Goal: Task Accomplishment & Management: Manage account settings

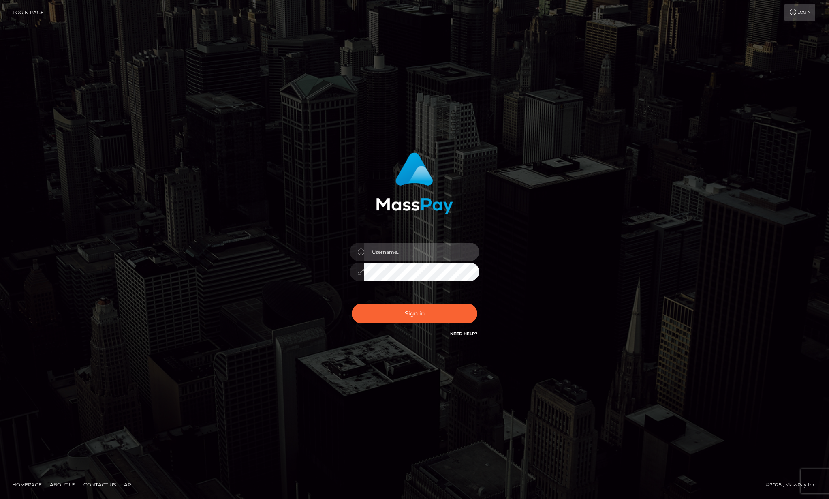
click at [408, 247] on input "text" at bounding box center [421, 252] width 115 height 18
type input "[EMAIL_ADDRESS][DOMAIN_NAME]"
click at [352, 304] on button "Sign in" at bounding box center [415, 314] width 126 height 20
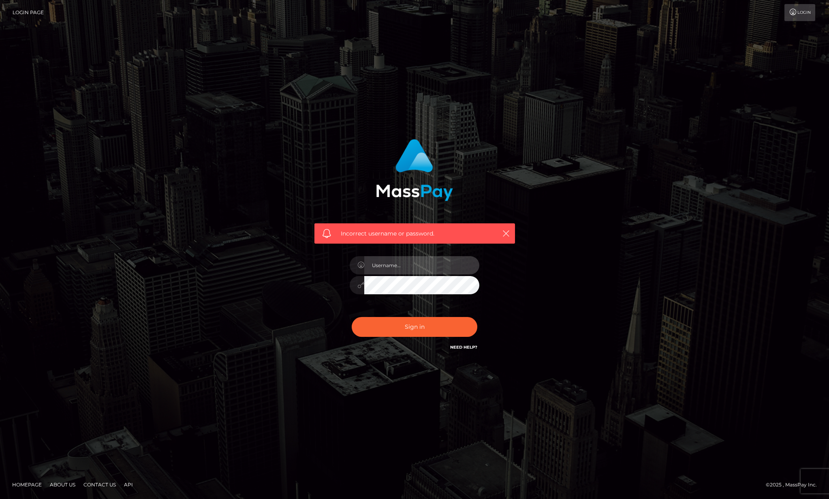
click at [397, 272] on input "text" at bounding box center [421, 265] width 115 height 18
type input "rosalin_eva@yahoo.ro"
click at [415, 321] on button "Sign in" at bounding box center [415, 327] width 126 height 20
click at [423, 272] on input "text" at bounding box center [421, 265] width 115 height 18
type input "[EMAIL_ADDRESS][DOMAIN_NAME]"
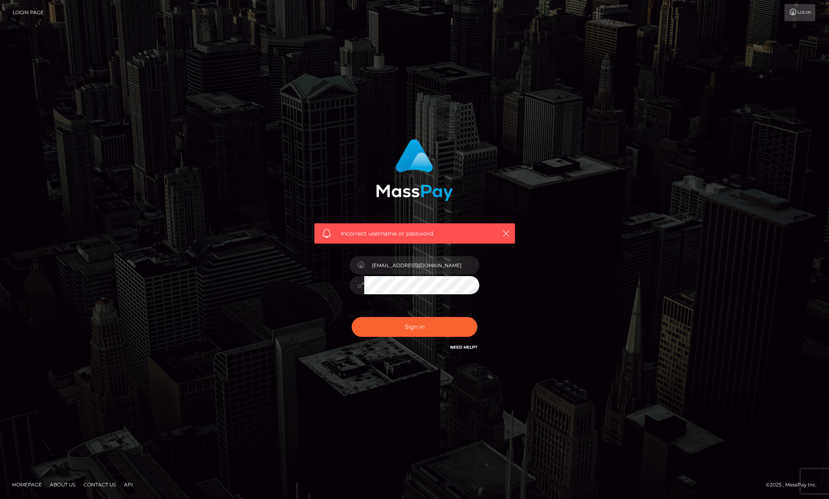
click at [362, 283] on icon at bounding box center [360, 285] width 7 height 6
click at [403, 328] on button "Sign in" at bounding box center [415, 327] width 126 height 20
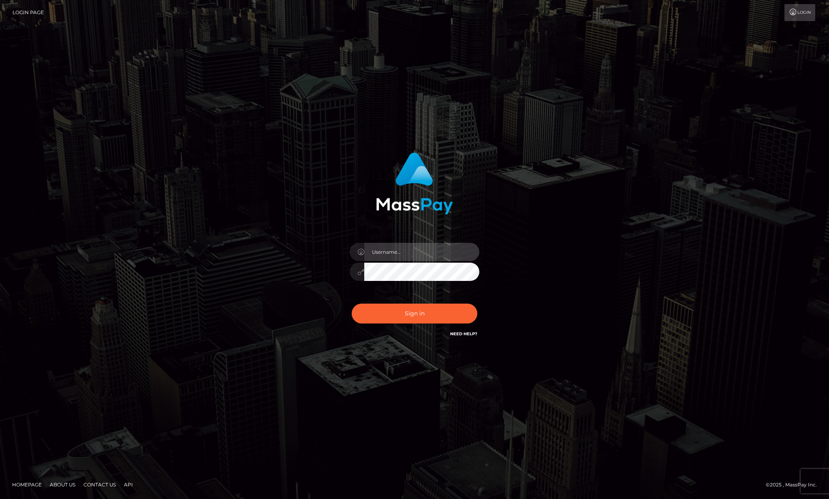
click at [396, 255] on input "text" at bounding box center [421, 252] width 115 height 18
type input "[EMAIL_ADDRESS][DOMAIN_NAME]"
click at [414, 319] on button "Sign in" at bounding box center [415, 314] width 126 height 20
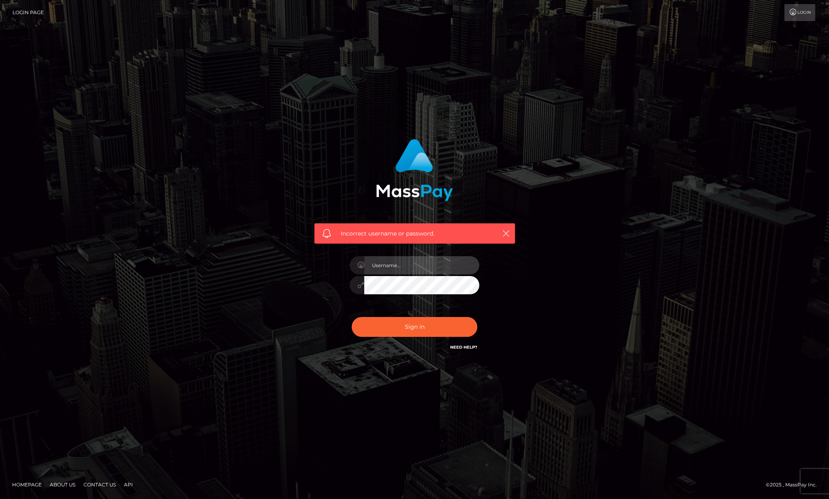
click at [394, 264] on input "text" at bounding box center [421, 265] width 115 height 18
click at [402, 271] on input "text" at bounding box center [421, 265] width 115 height 18
type input "rosalin_eva@yahoo.ro"
click at [352, 317] on button "Sign in" at bounding box center [415, 327] width 126 height 20
click at [402, 273] on input "text" at bounding box center [421, 265] width 115 height 18
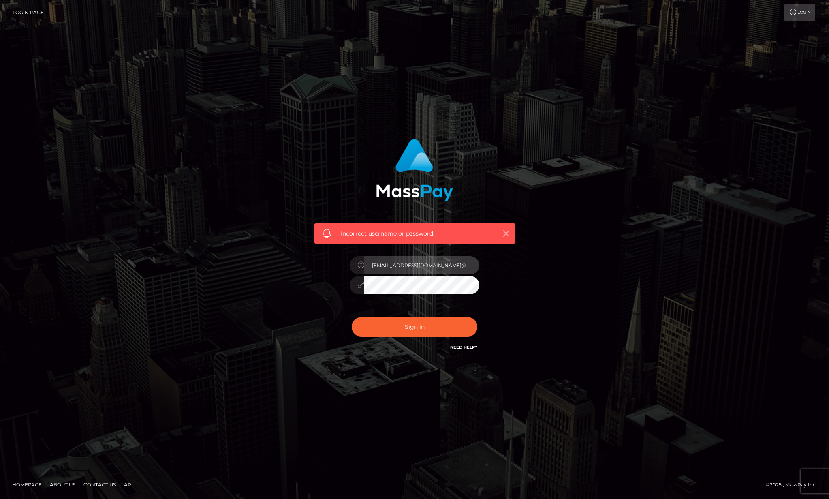
type input "rosalin_eva@yahoo.ro"
click at [352, 317] on button "Sign in" at bounding box center [415, 327] width 126 height 20
